Goal: Information Seeking & Learning: Learn about a topic

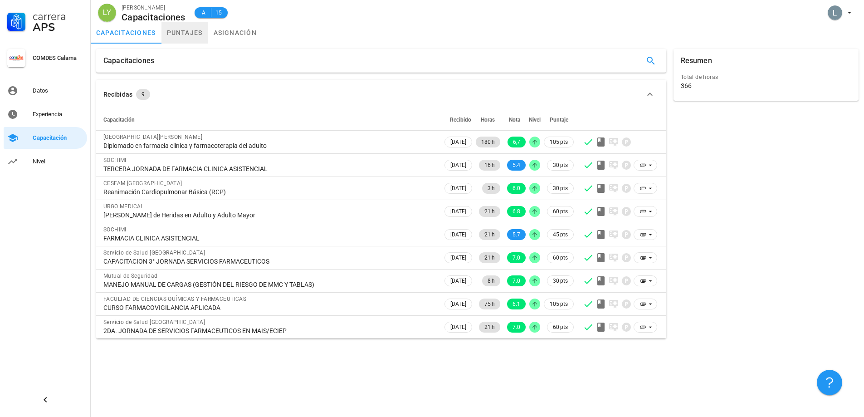
click at [197, 32] on link "puntajes" at bounding box center [184, 33] width 47 height 22
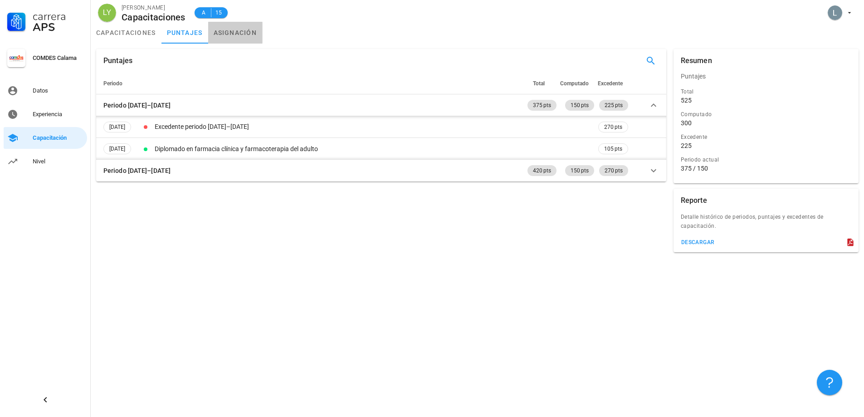
click at [223, 35] on link "asignación" at bounding box center [235, 33] width 54 height 22
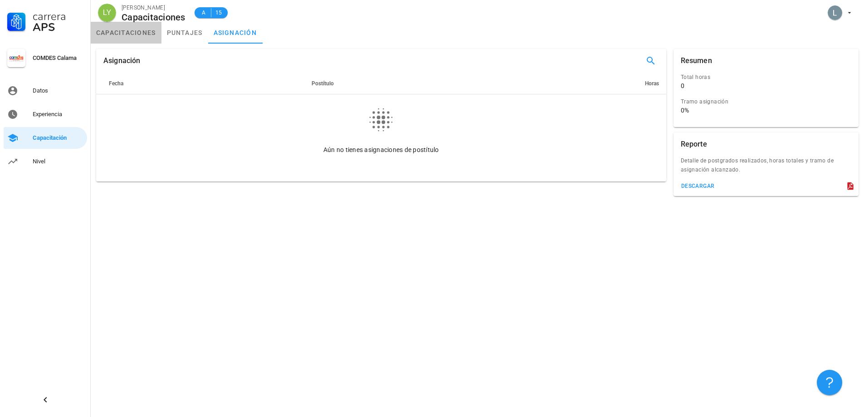
click at [128, 34] on link "capacitaciones" at bounding box center [126, 33] width 71 height 22
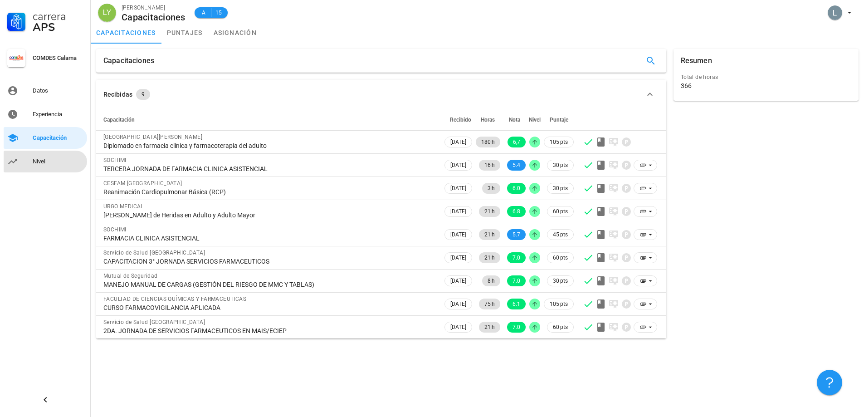
click at [50, 156] on div "Nivel" at bounding box center [58, 161] width 51 height 15
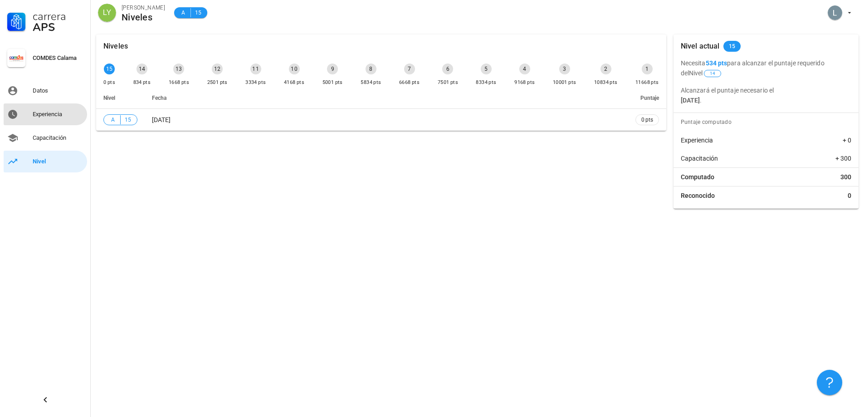
click at [47, 109] on div "Experiencia" at bounding box center [58, 114] width 51 height 15
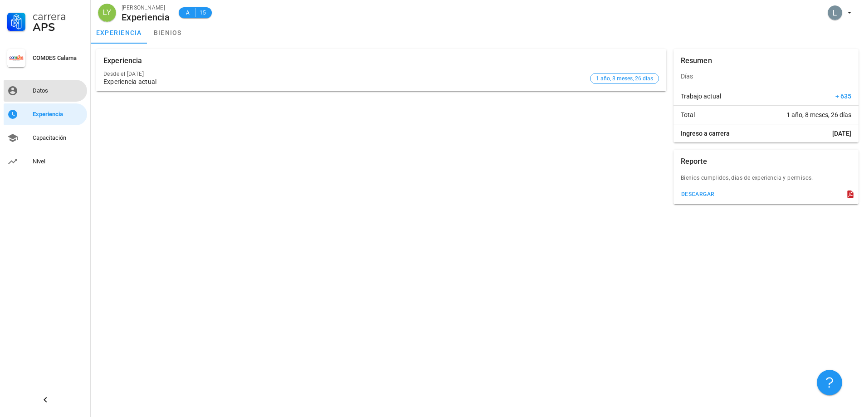
click at [49, 100] on link "Datos" at bounding box center [45, 91] width 83 height 22
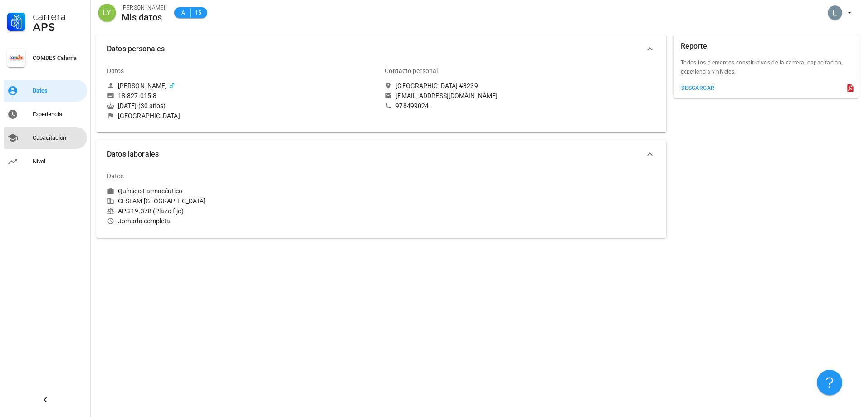
click at [55, 141] on div "Capacitación" at bounding box center [58, 137] width 51 height 7
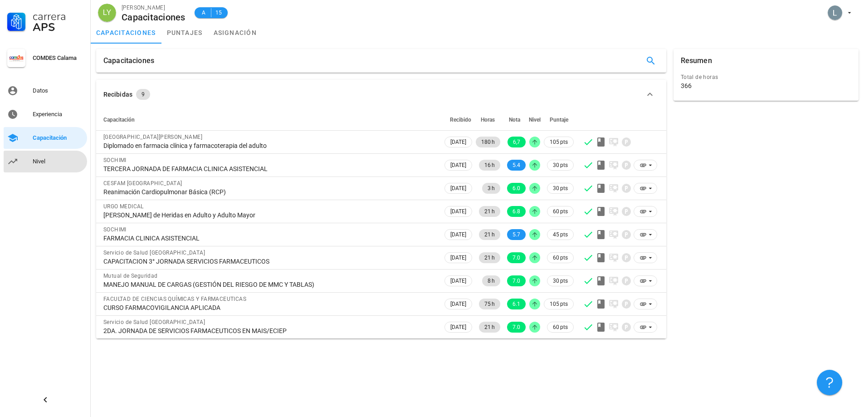
click at [55, 159] on div "Nivel" at bounding box center [58, 161] width 51 height 7
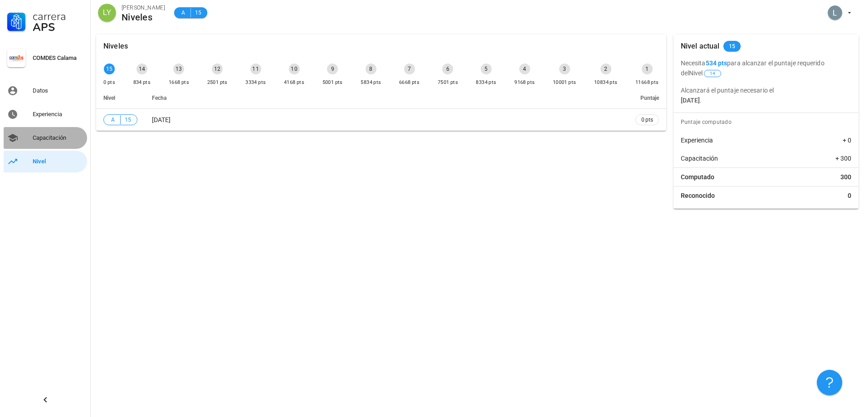
click at [52, 135] on div "Capacitación" at bounding box center [58, 137] width 51 height 7
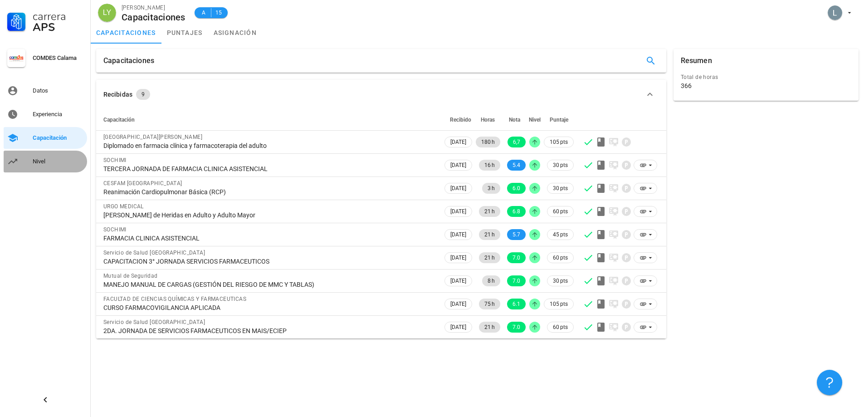
click at [52, 156] on div "Nivel" at bounding box center [58, 161] width 51 height 15
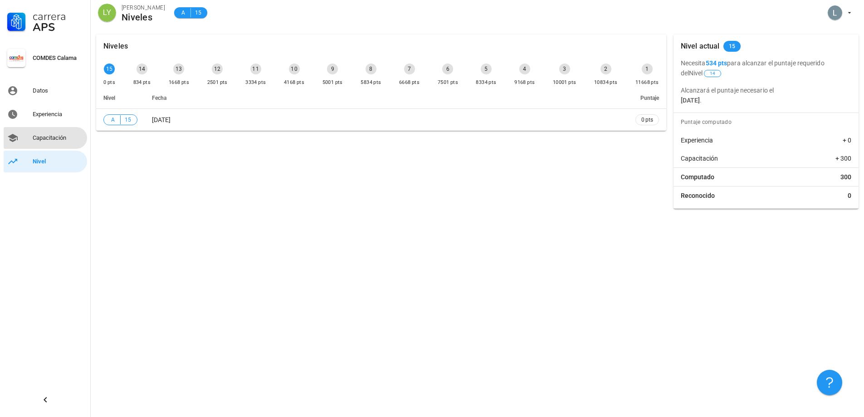
click at [50, 135] on div "Capacitación" at bounding box center [58, 137] width 51 height 7
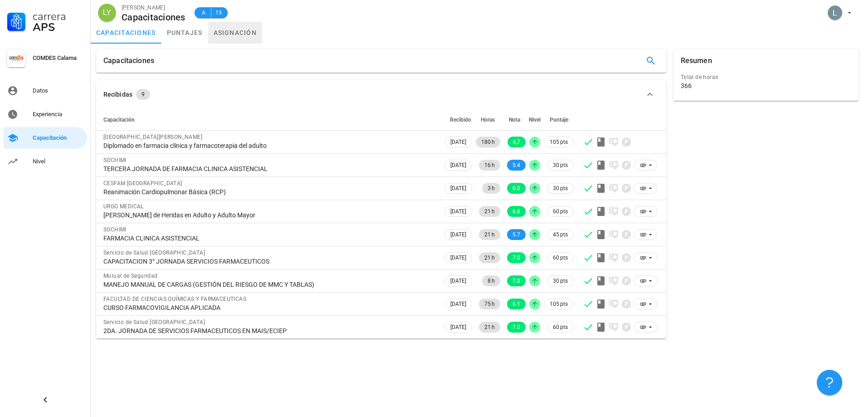
click at [216, 36] on link "asignación" at bounding box center [235, 33] width 54 height 22
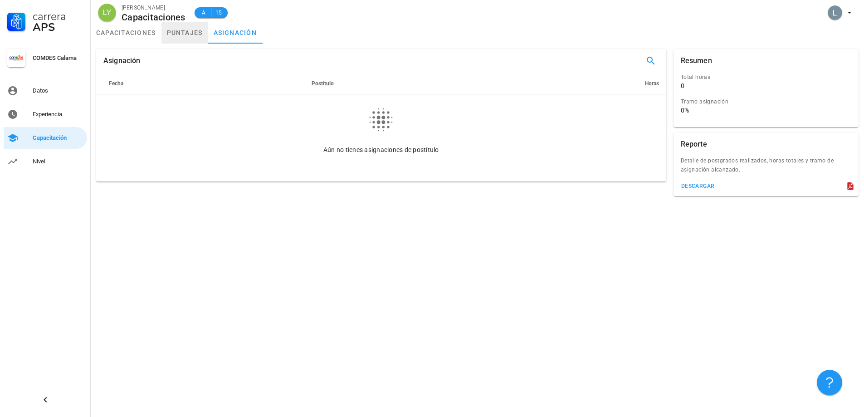
click at [188, 32] on link "puntajes" at bounding box center [184, 33] width 47 height 22
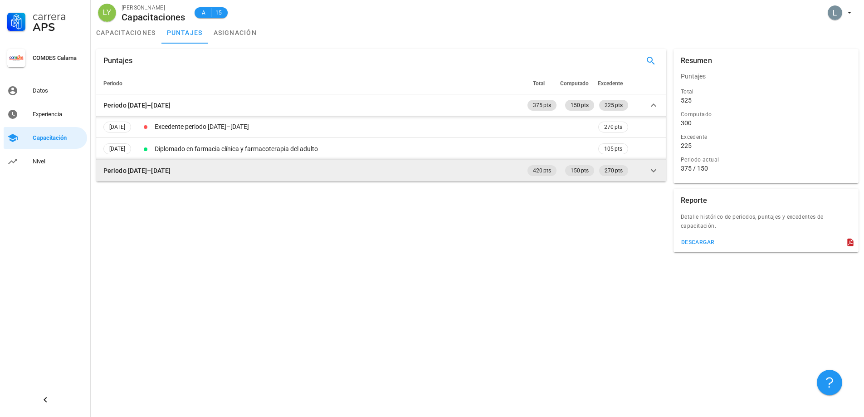
click at [652, 175] on icon at bounding box center [653, 170] width 11 height 11
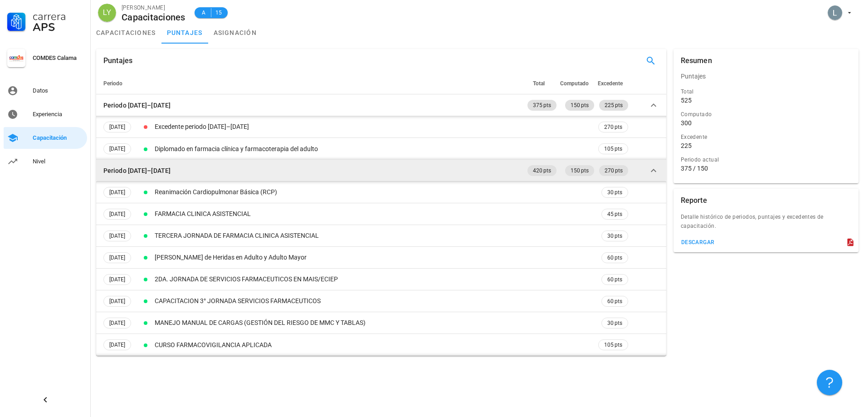
click at [652, 173] on icon at bounding box center [653, 170] width 11 height 11
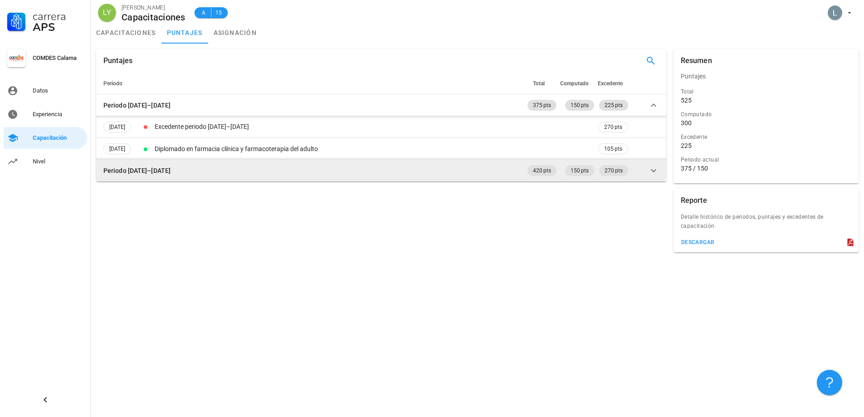
click at [652, 173] on icon at bounding box center [653, 170] width 11 height 11
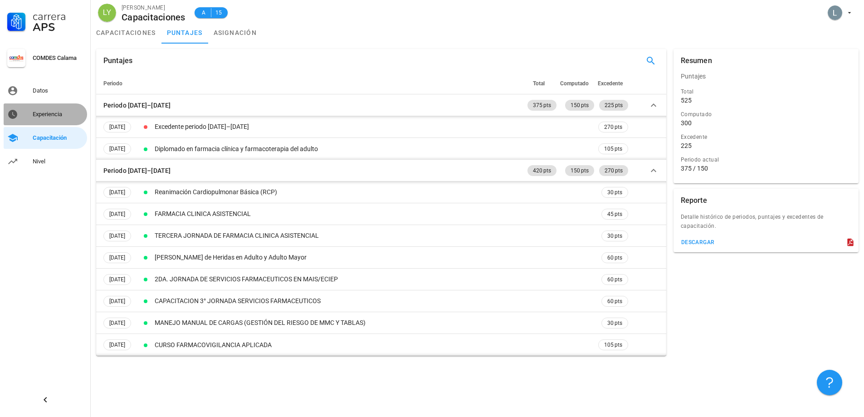
click at [60, 111] on div "Experiencia" at bounding box center [58, 114] width 51 height 7
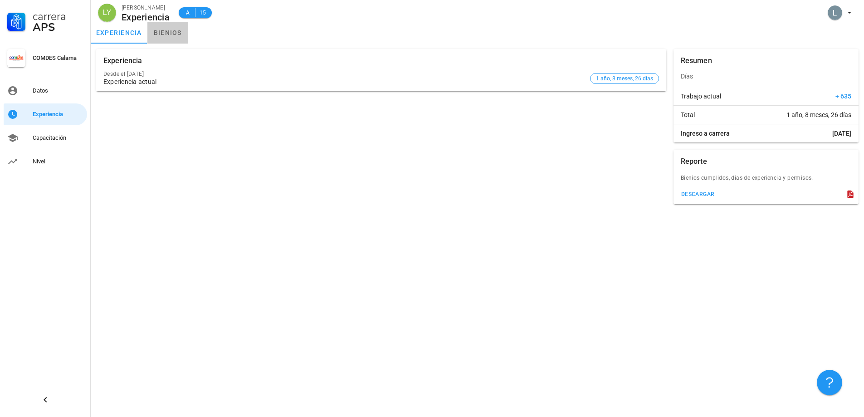
click at [185, 32] on link "bienios" at bounding box center [167, 33] width 41 height 22
